Goal: Task Accomplishment & Management: Use online tool/utility

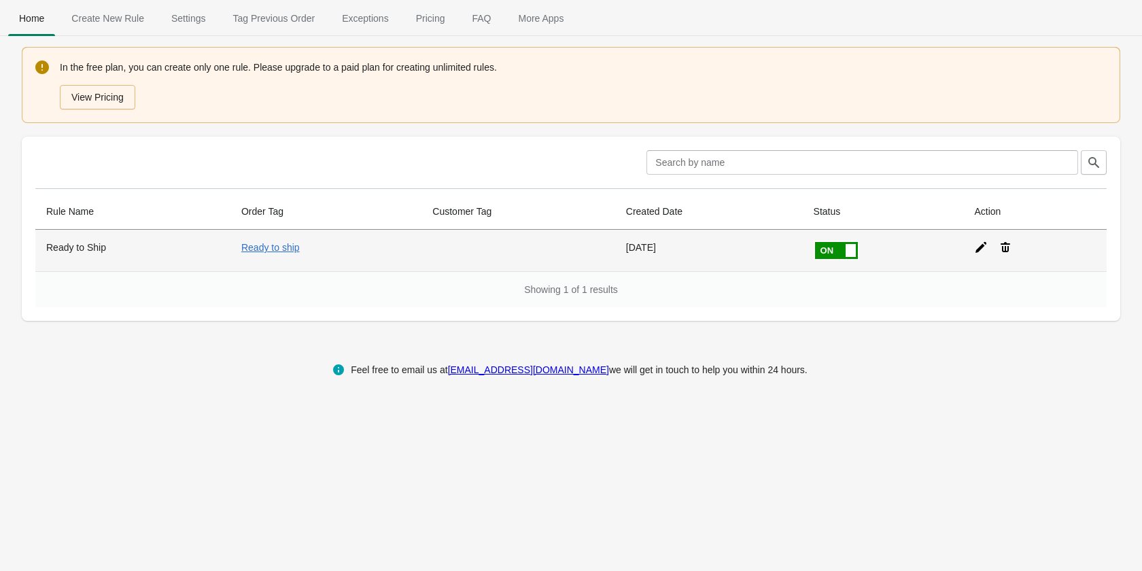
click at [846, 251] on span at bounding box center [851, 250] width 10 height 13
click at [0, 0] on input "checkbox" at bounding box center [0, 0] width 0 height 0
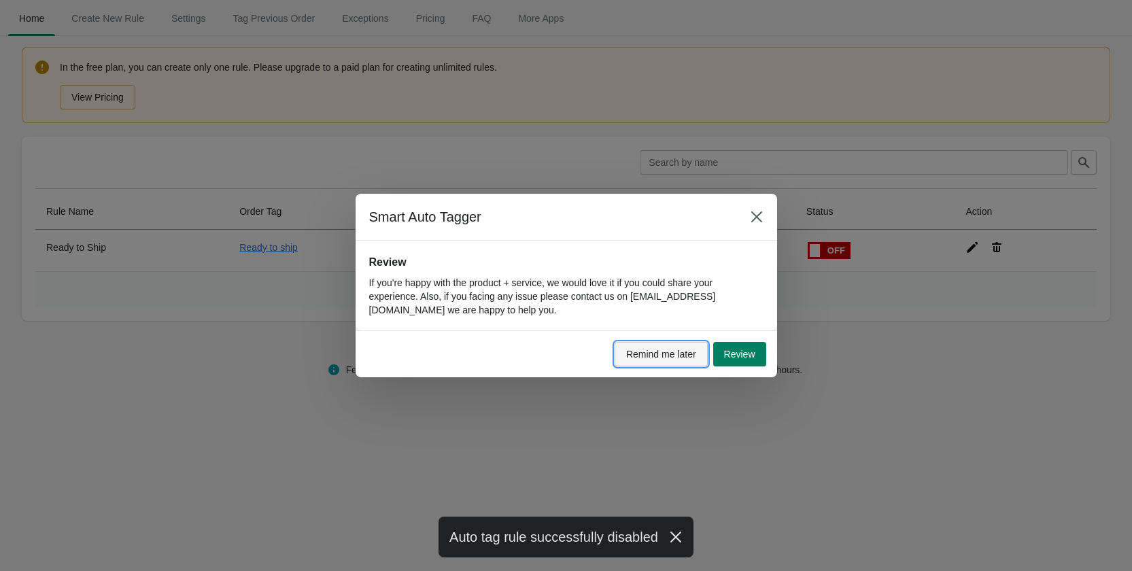
click at [672, 359] on span "Remind me later" at bounding box center [661, 354] width 70 height 11
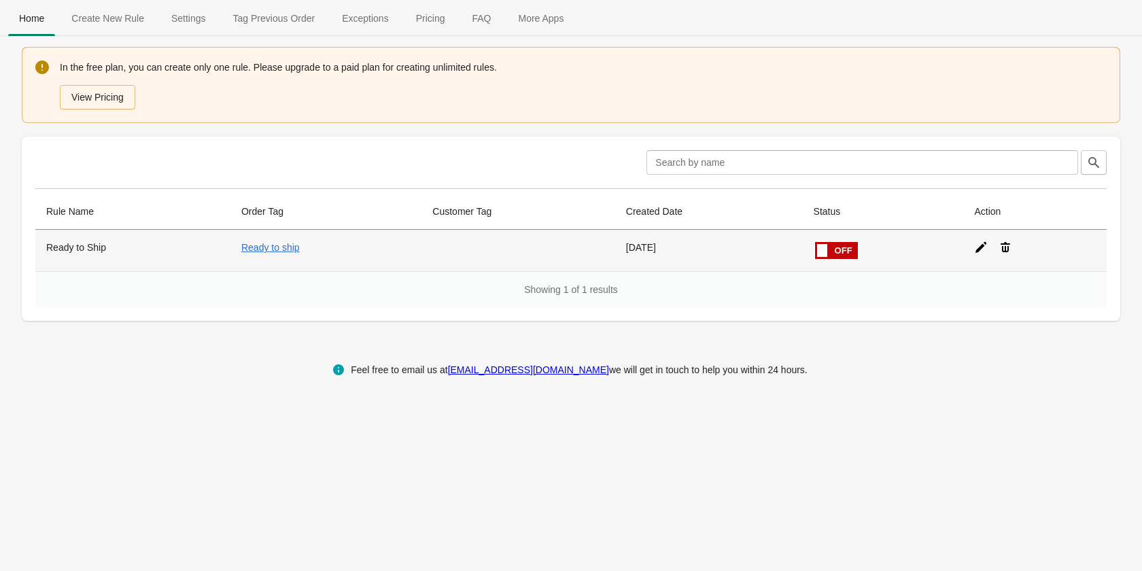
click at [979, 250] on icon at bounding box center [981, 248] width 14 height 14
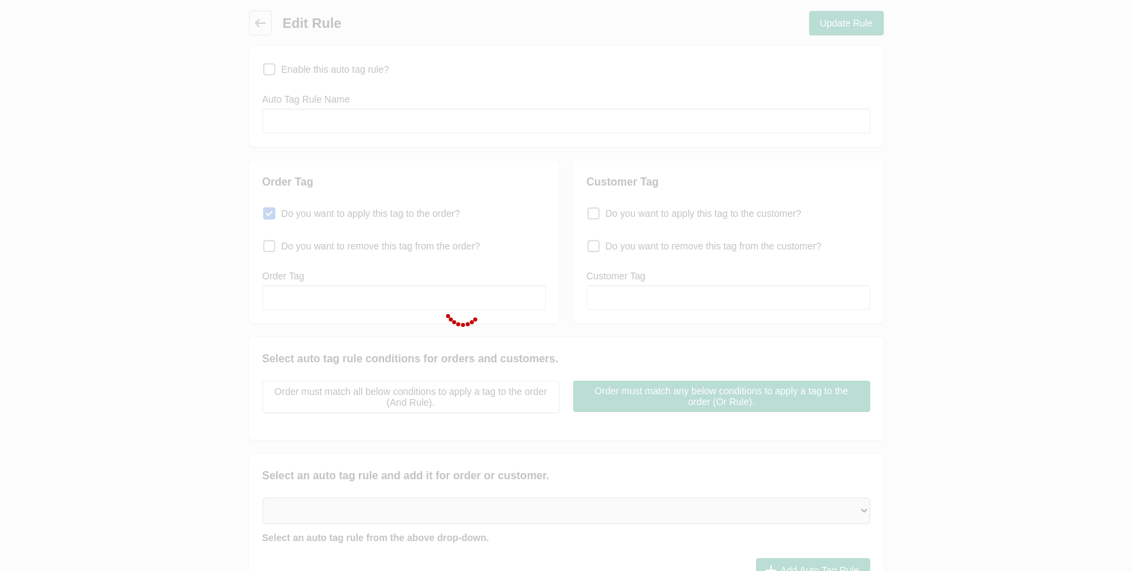
checkbox input "false"
type input "Ready to Ship"
checkbox input "true"
type input "Ready to ship"
select select "18"
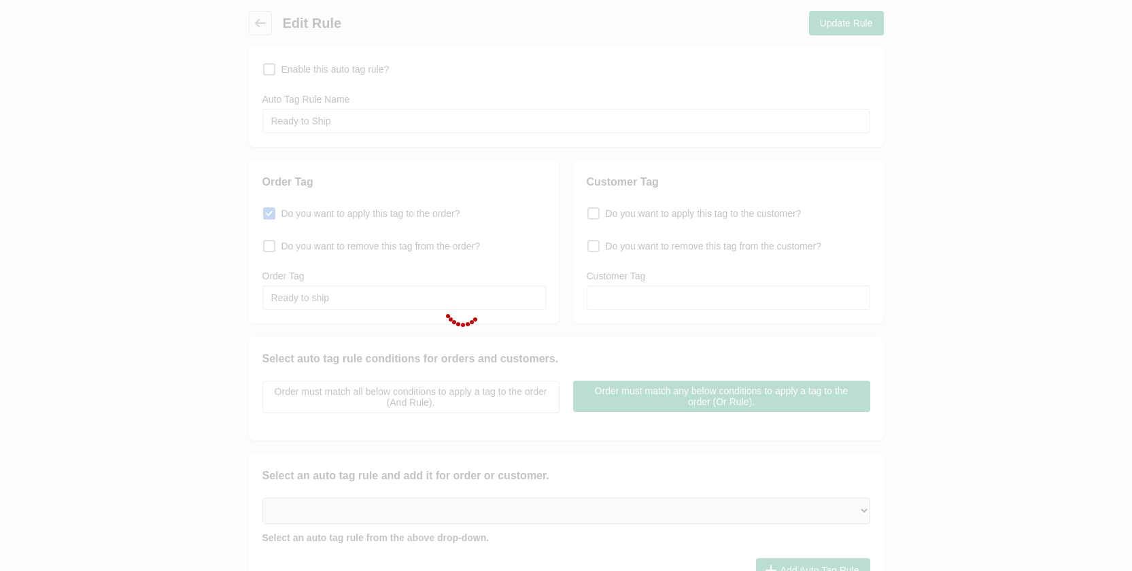
select select "17"
